Goal: Communication & Community: Answer question/provide support

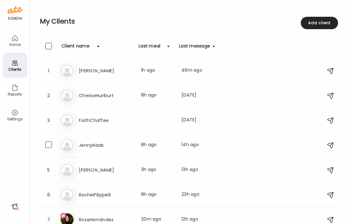
scroll to position [10, 0]
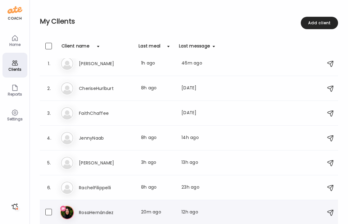
click at [92, 212] on h3 "RosaHernández" at bounding box center [106, 212] width 55 height 7
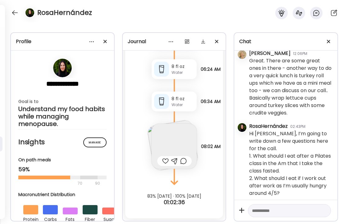
scroll to position [976, 0]
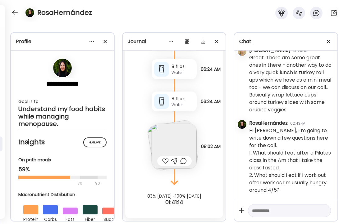
click at [284, 211] on textarea at bounding box center [284, 210] width 64 height 7
type textarea "**********"
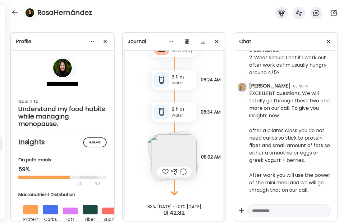
scroll to position [2863, 0]
click at [178, 149] on img at bounding box center [174, 156] width 45 height 45
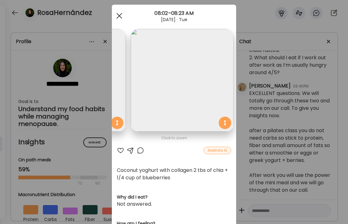
click at [119, 17] on div at bounding box center [119, 16] width 12 height 12
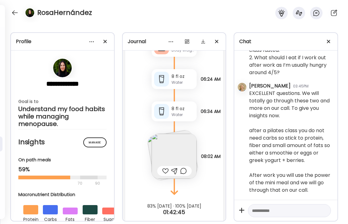
click at [166, 172] on div at bounding box center [165, 170] width 7 height 7
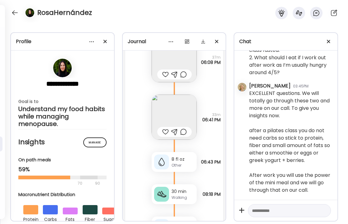
scroll to position [2554, 0]
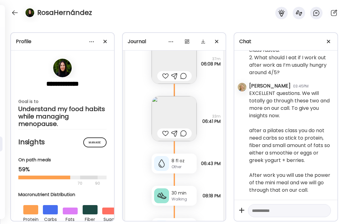
click at [168, 116] on img at bounding box center [174, 118] width 45 height 45
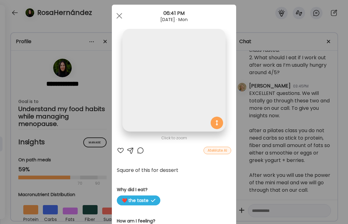
scroll to position [0, 0]
click at [121, 14] on span at bounding box center [120, 16] width 6 height 6
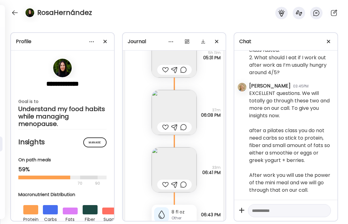
scroll to position [2502, 0]
click at [174, 113] on img at bounding box center [174, 113] width 45 height 45
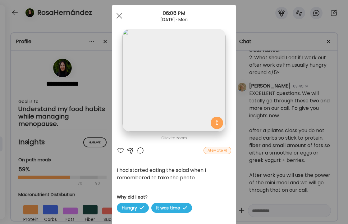
click at [119, 149] on div at bounding box center [120, 150] width 7 height 7
click at [141, 150] on div at bounding box center [140, 150] width 7 height 7
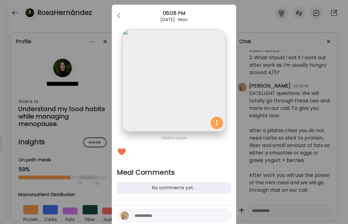
click at [153, 216] on textarea at bounding box center [177, 215] width 84 height 7
click at [170, 217] on textarea "**********" at bounding box center [177, 212] width 84 height 15
type textarea "**********"
click at [223, 215] on div at bounding box center [224, 216] width 9 height 9
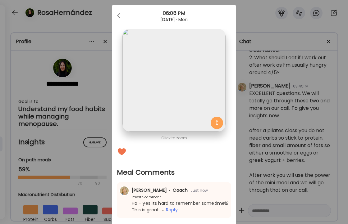
click at [94, 20] on div "Ate Coach Dashboard Wahoo! It’s official Take a moment to set up your Coach Pro…" at bounding box center [174, 112] width 348 height 224
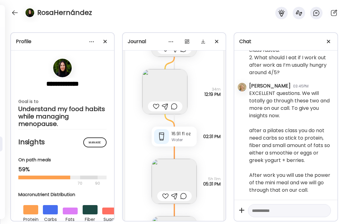
scroll to position [2376, 0]
click at [171, 89] on img at bounding box center [164, 92] width 45 height 45
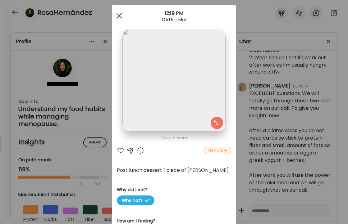
click at [119, 15] on span at bounding box center [120, 16] width 6 height 6
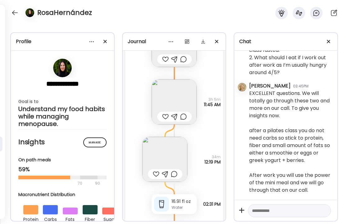
scroll to position [2308, 0]
click at [173, 97] on img at bounding box center [174, 102] width 45 height 45
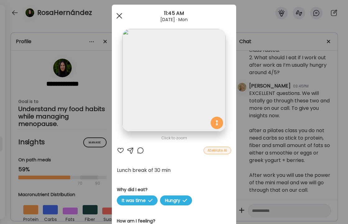
click at [119, 11] on div at bounding box center [119, 16] width 12 height 12
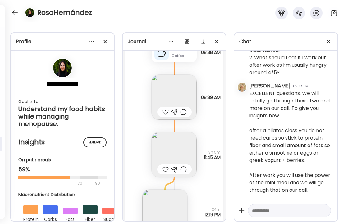
scroll to position [2255, 0]
click at [181, 93] on img at bounding box center [174, 98] width 45 height 45
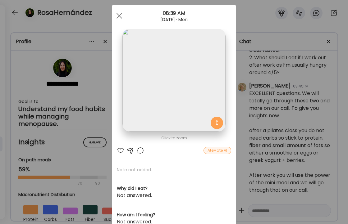
click at [120, 150] on div at bounding box center [120, 150] width 7 height 7
click at [119, 15] on div at bounding box center [119, 16] width 12 height 12
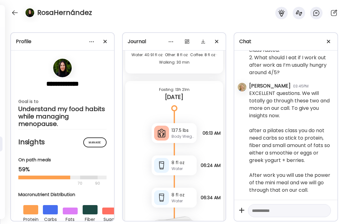
scroll to position [2777, 0]
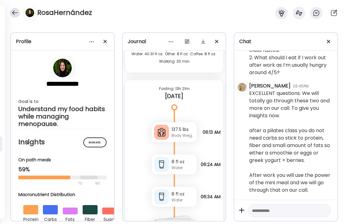
click at [13, 11] on div at bounding box center [15, 13] width 10 height 10
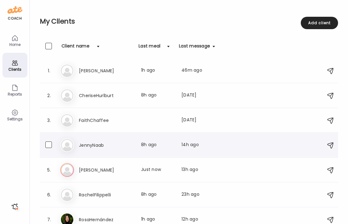
scroll to position [7, 0]
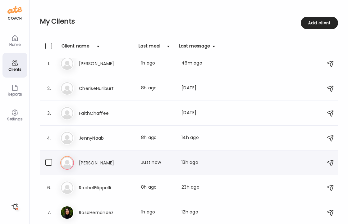
click at [91, 163] on h3 "[PERSON_NAME]" at bounding box center [106, 162] width 55 height 7
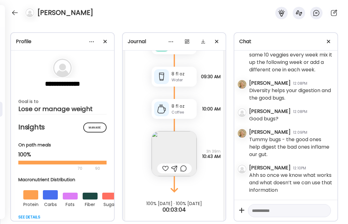
scroll to position [5221, 0]
click at [285, 210] on textarea at bounding box center [284, 210] width 64 height 7
type textarea "**********"
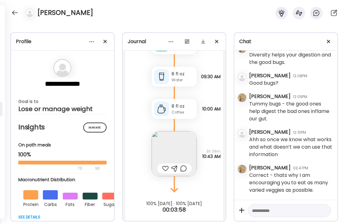
scroll to position [5257, 0]
click at [184, 139] on img at bounding box center [174, 153] width 45 height 45
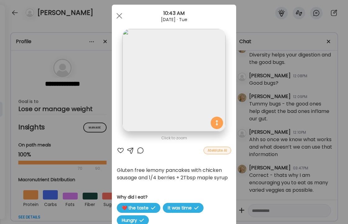
click at [120, 149] on div at bounding box center [120, 150] width 7 height 7
click at [140, 150] on div at bounding box center [140, 150] width 7 height 7
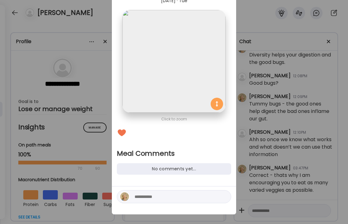
scroll to position [34, 0]
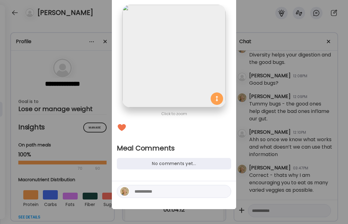
click at [165, 192] on textarea at bounding box center [177, 191] width 84 height 7
type textarea "**********"
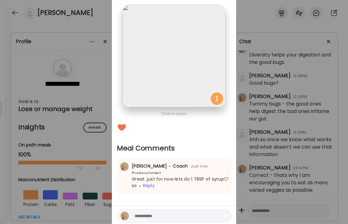
click at [97, 15] on div "Ate Coach Dashboard Wahoo! It’s official Take a moment to set up your Coach Pro…" at bounding box center [174, 112] width 348 height 224
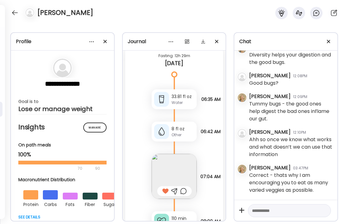
scroll to position [4900, 0]
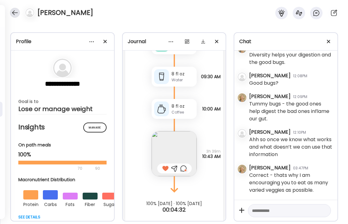
click at [14, 12] on div at bounding box center [15, 13] width 10 height 10
